Goal: Information Seeking & Learning: Learn about a topic

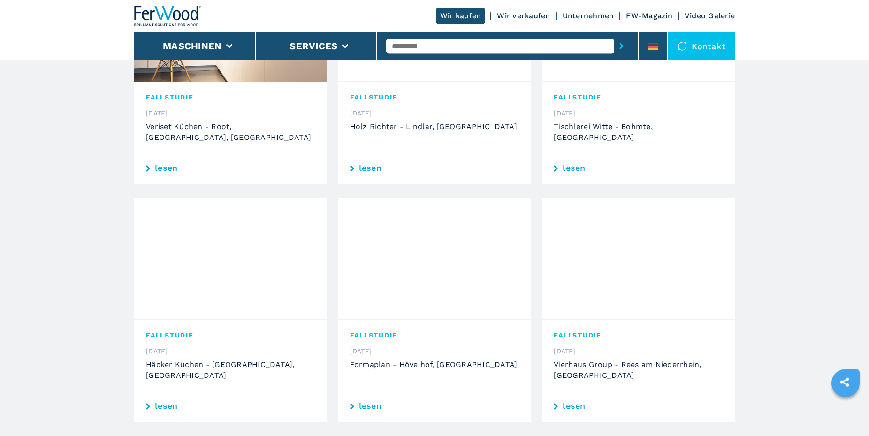
scroll to position [383, 0]
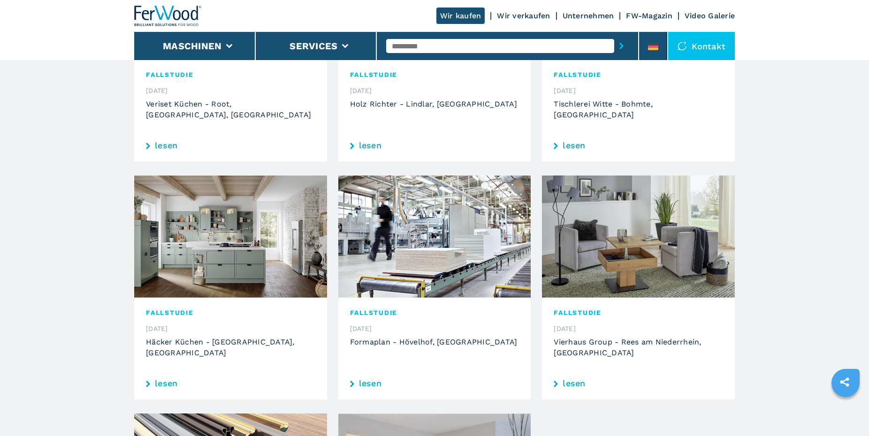
click at [166, 379] on link "lesen" at bounding box center [230, 383] width 169 height 8
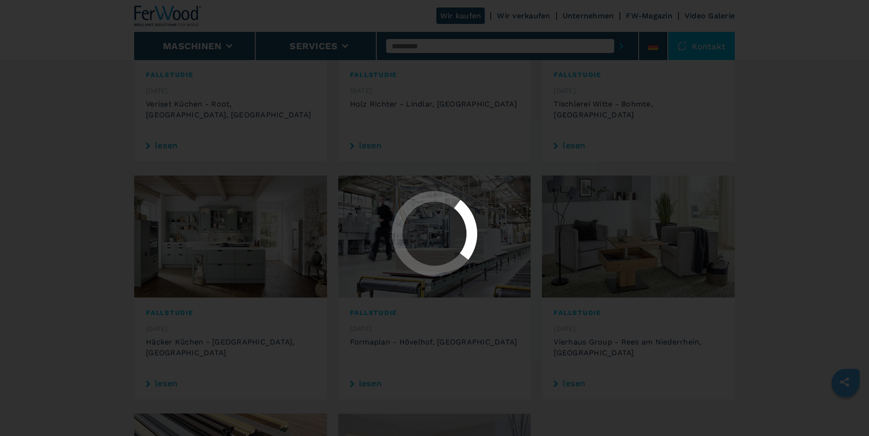
scroll to position [0, 0]
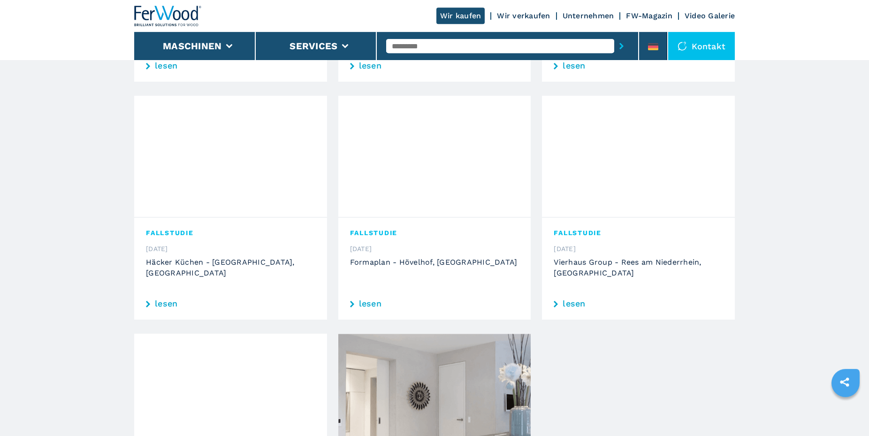
scroll to position [479, 0]
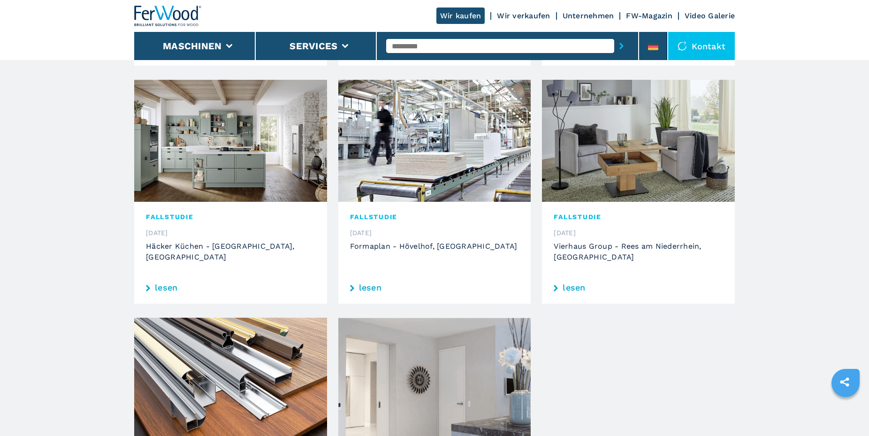
click at [572, 283] on link "lesen" at bounding box center [638, 287] width 169 height 8
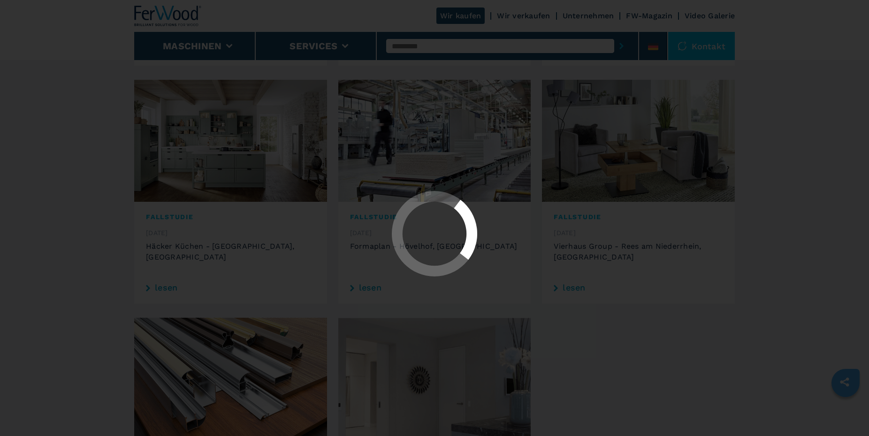
scroll to position [0, 0]
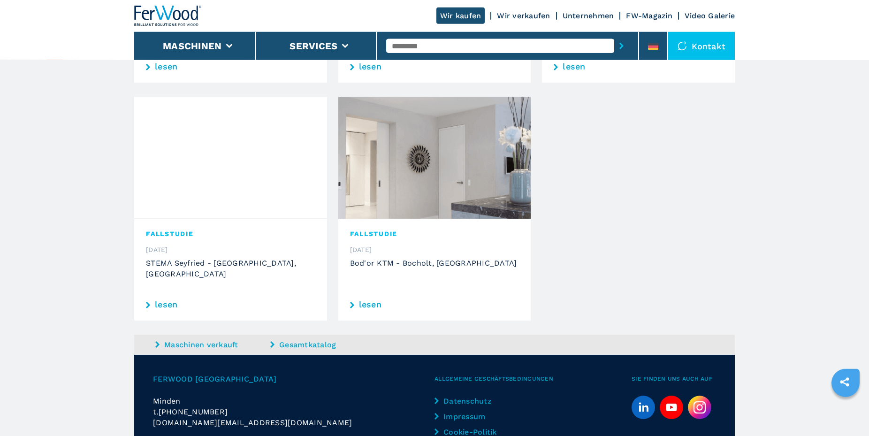
scroll to position [718, 0]
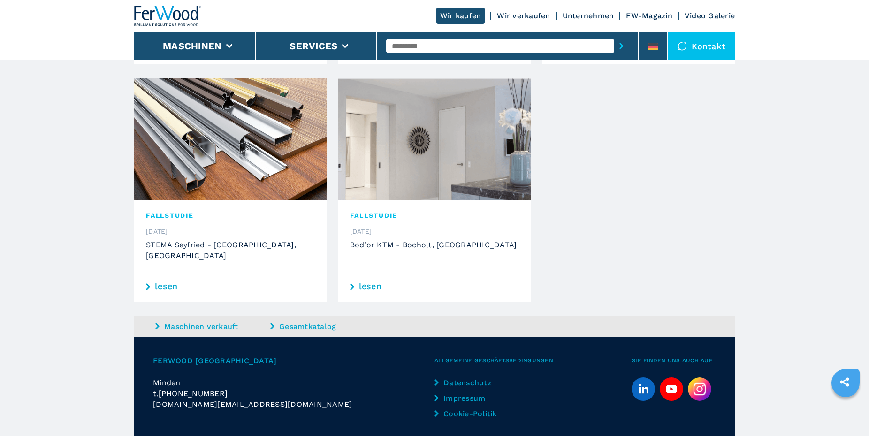
click at [165, 282] on link "lesen" at bounding box center [230, 286] width 169 height 8
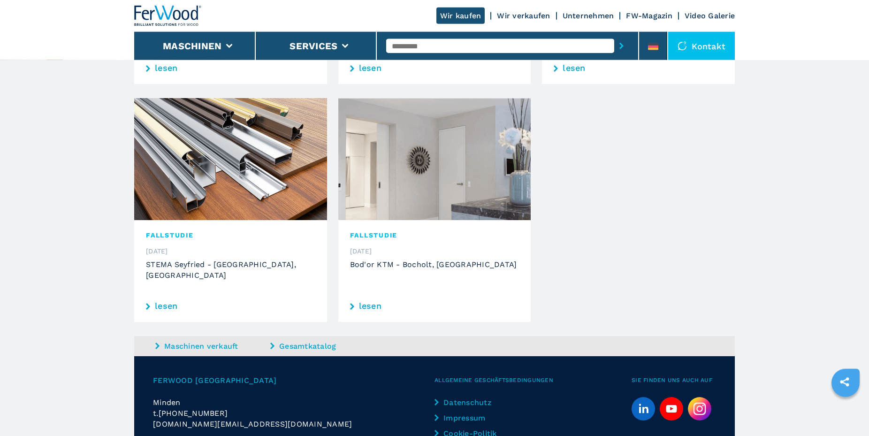
scroll to position [733, 0]
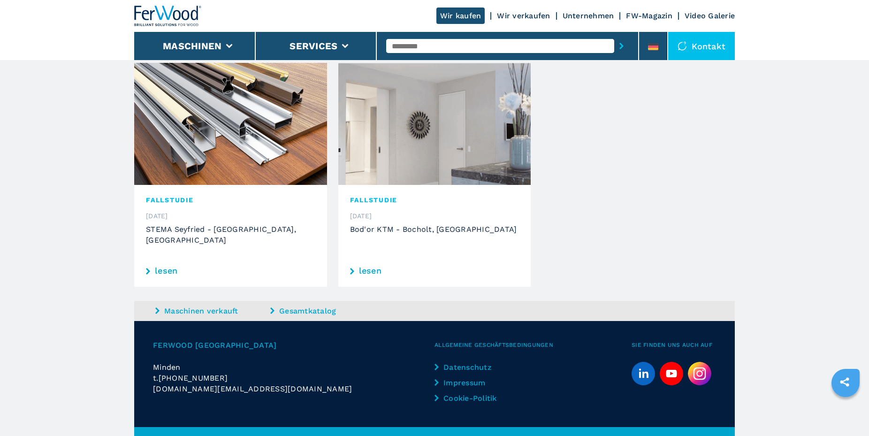
click at [367, 266] on link "lesen" at bounding box center [434, 270] width 169 height 8
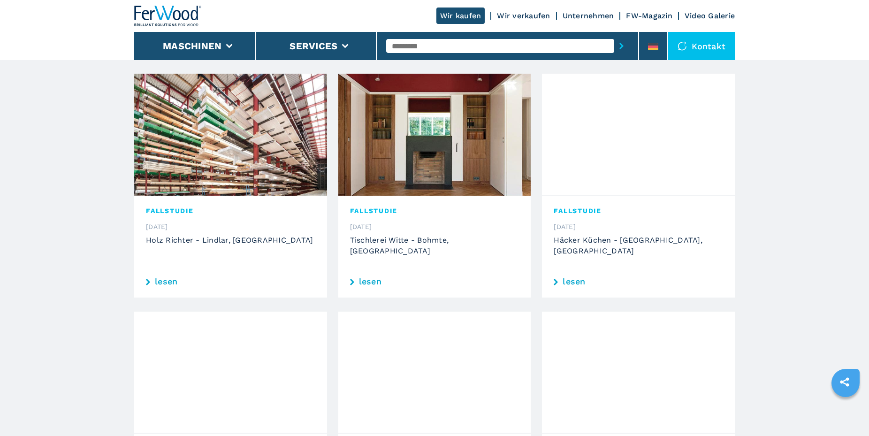
scroll to position [0, 0]
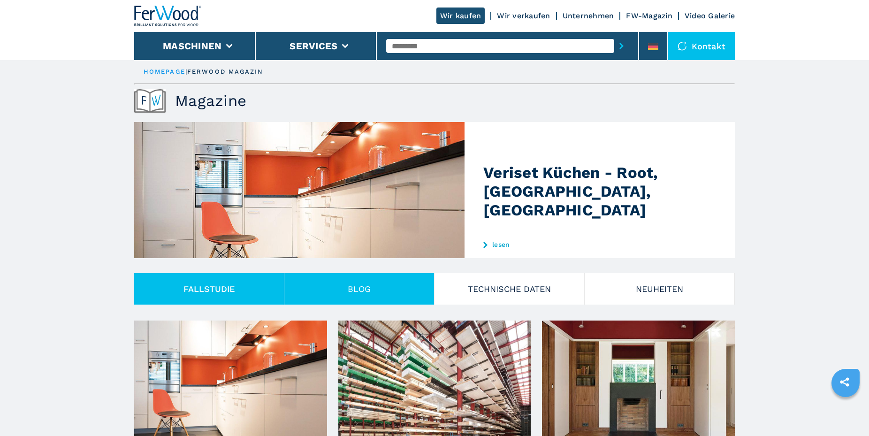
click at [364, 287] on button "Blog" at bounding box center [359, 288] width 150 height 31
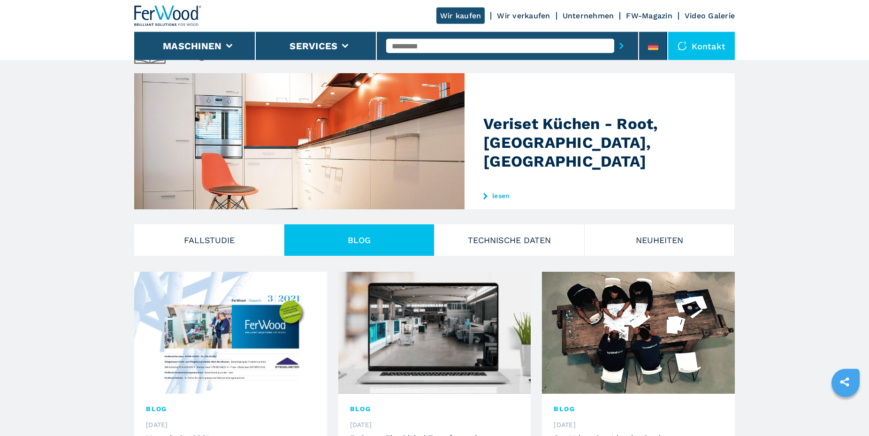
scroll to position [48, 0]
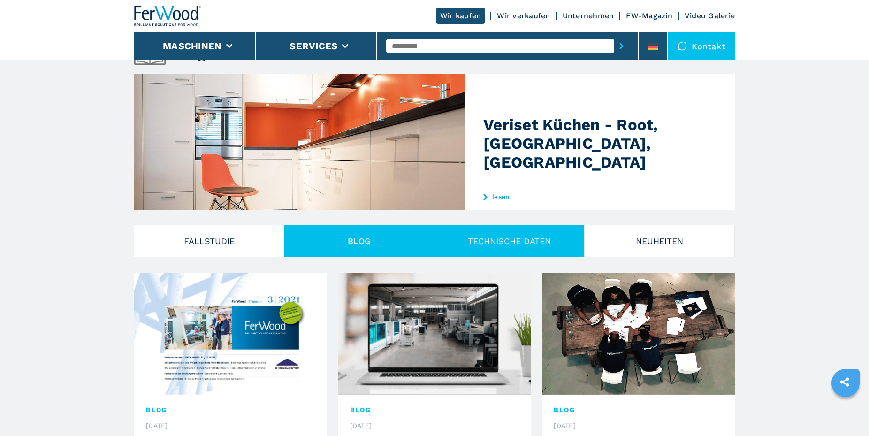
click at [525, 242] on button "TECHNISCHE DATEN" at bounding box center [509, 240] width 150 height 31
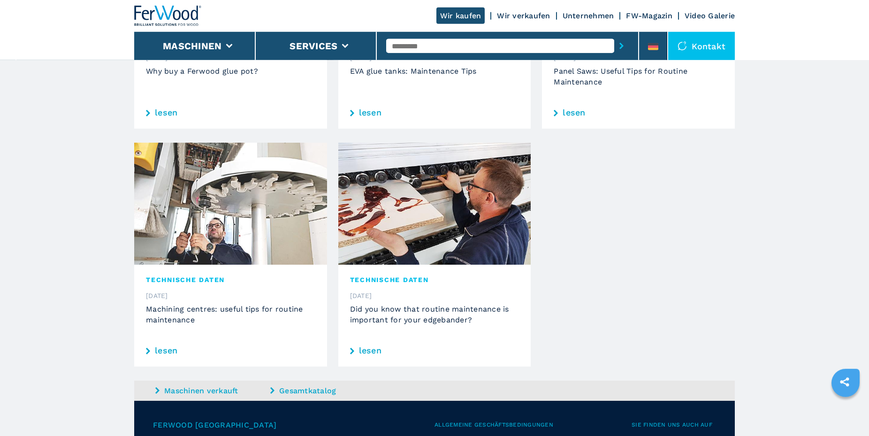
scroll to position [670, 0]
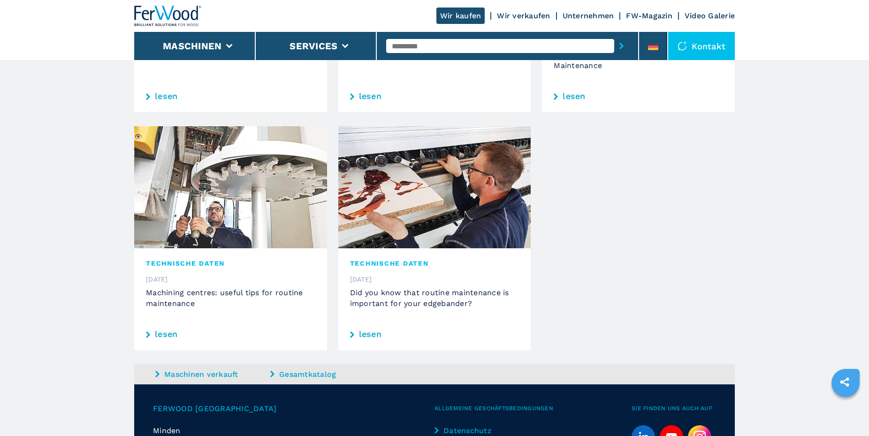
click at [367, 333] on link "lesen" at bounding box center [434, 334] width 169 height 8
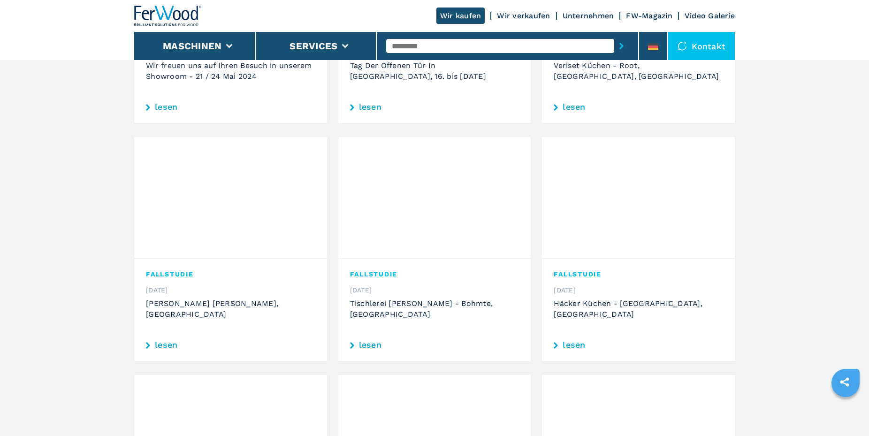
scroll to position [0, 0]
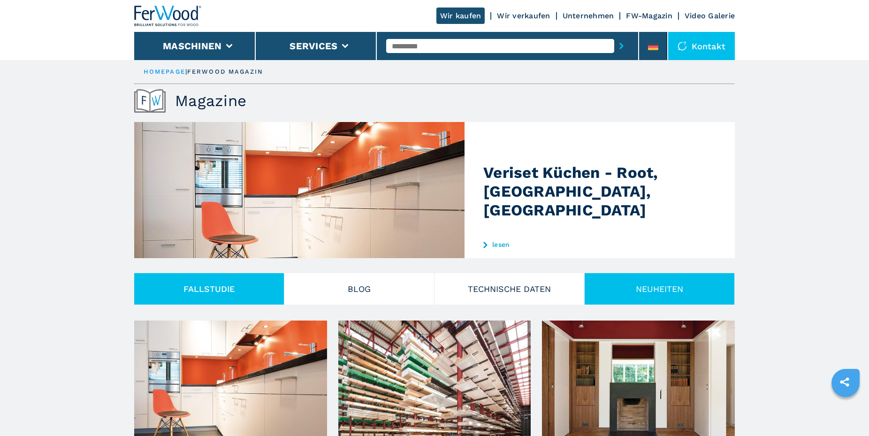
click at [644, 290] on button "NEUHEITEN" at bounding box center [660, 288] width 150 height 31
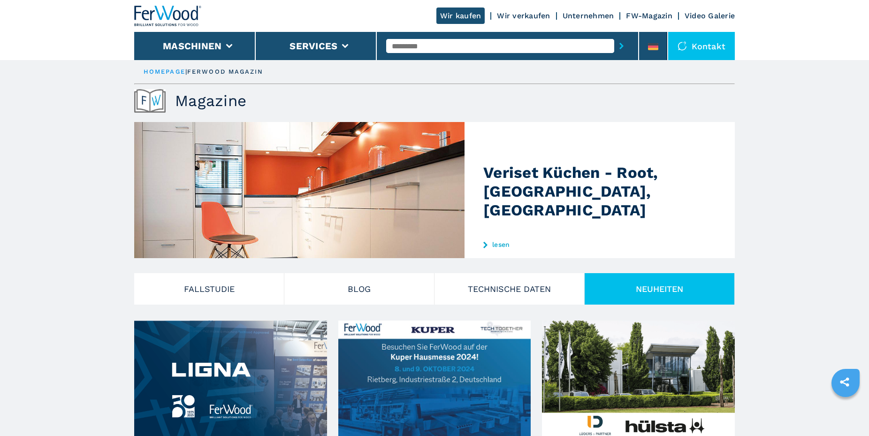
click at [512, 13] on link "Wir verkaufen" at bounding box center [523, 15] width 53 height 9
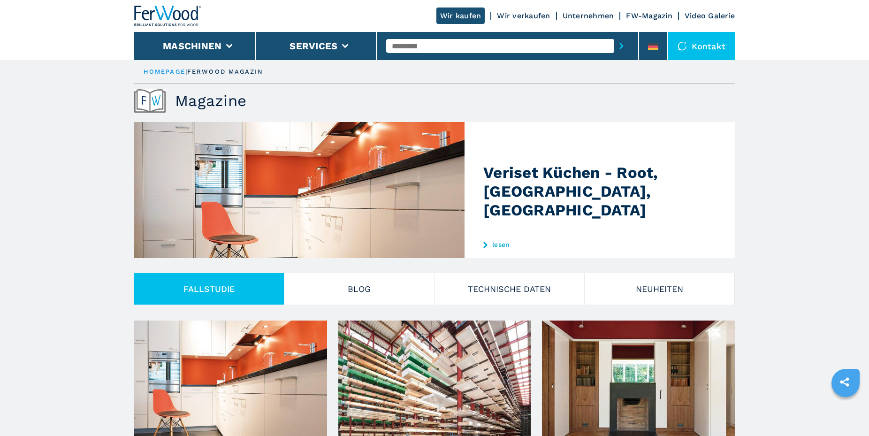
click at [586, 15] on link "Unternehmen" at bounding box center [589, 15] width 52 height 9
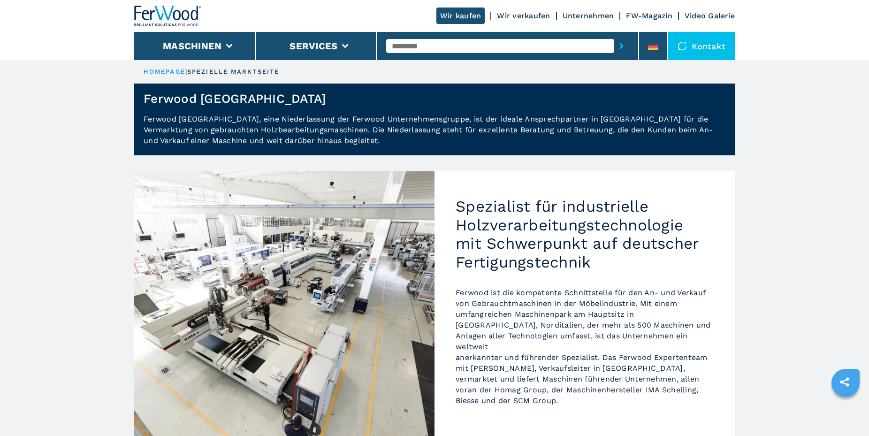
click at [655, 12] on link "FW-Magazin" at bounding box center [649, 15] width 46 height 9
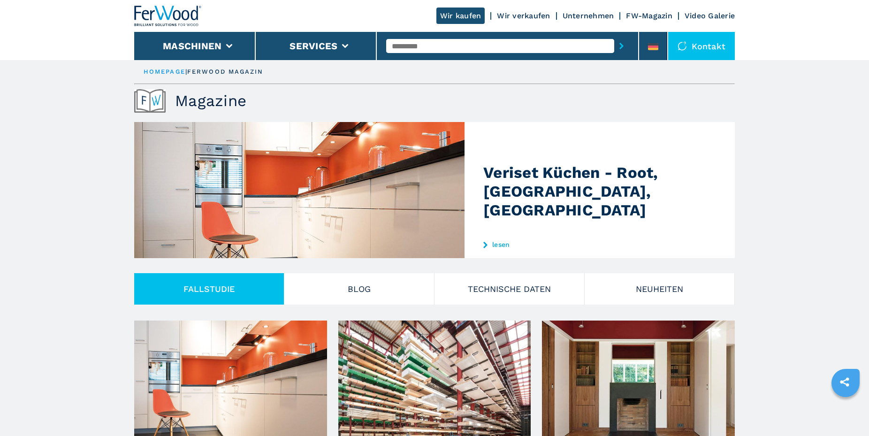
click at [707, 13] on link "Video Galerie" at bounding box center [710, 15] width 50 height 9
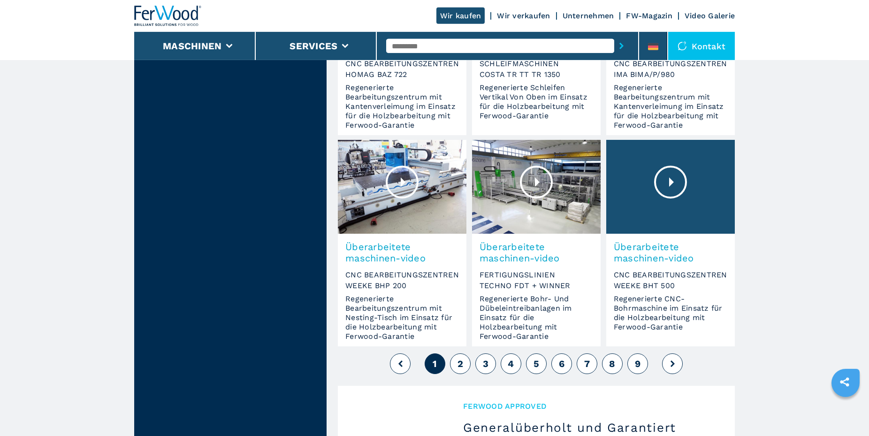
scroll to position [695, 0]
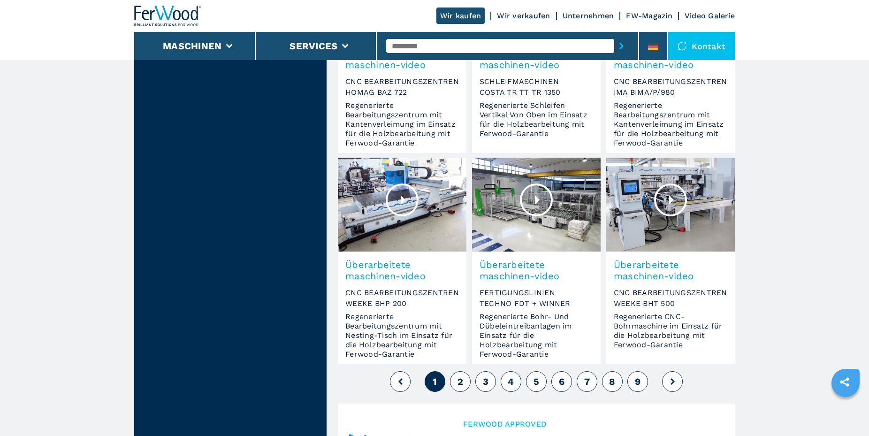
click at [636, 376] on span "9" at bounding box center [638, 381] width 6 height 11
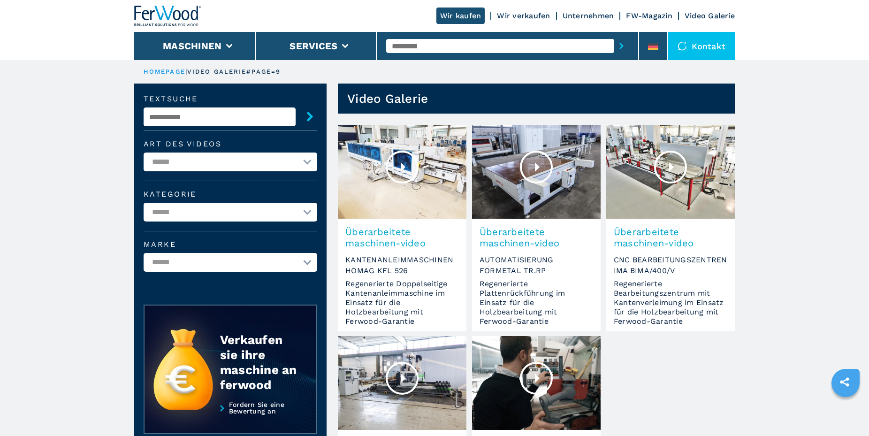
click at [400, 164] on div at bounding box center [402, 167] width 33 height 33
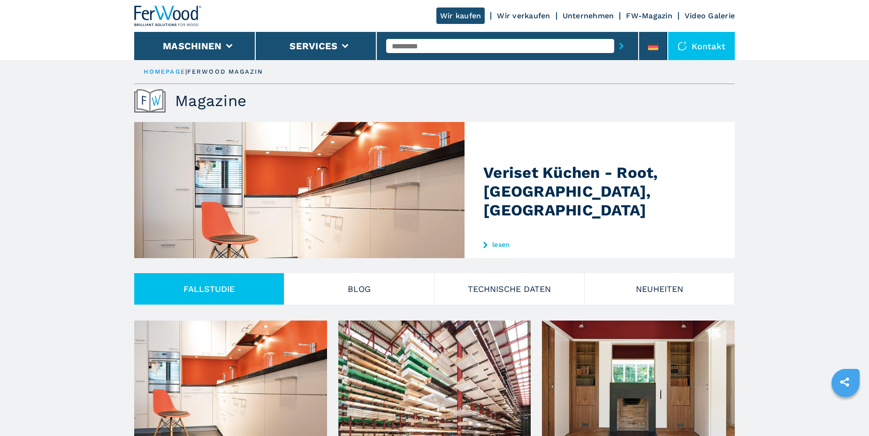
click at [705, 14] on link "Video Galerie" at bounding box center [710, 15] width 50 height 9
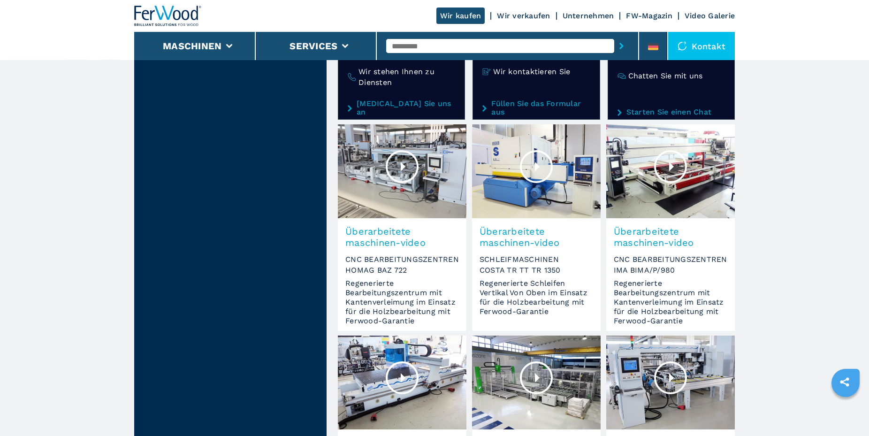
scroll to position [479, 0]
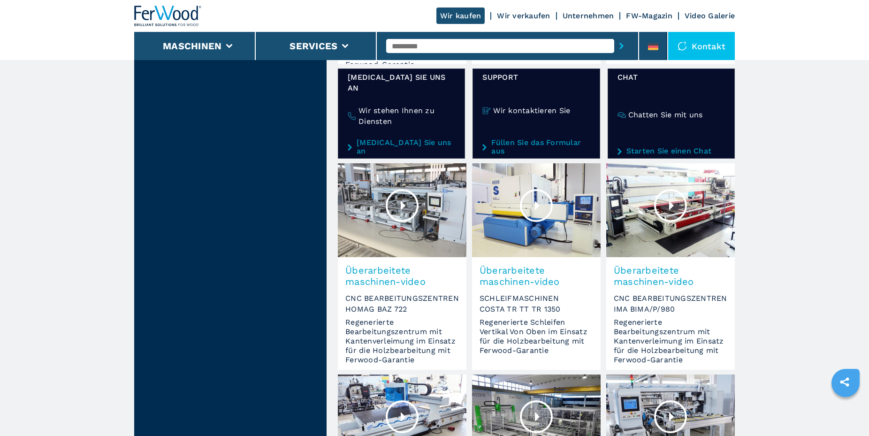
click at [664, 189] on div at bounding box center [670, 205] width 33 height 33
